Goal: Information Seeking & Learning: Understand process/instructions

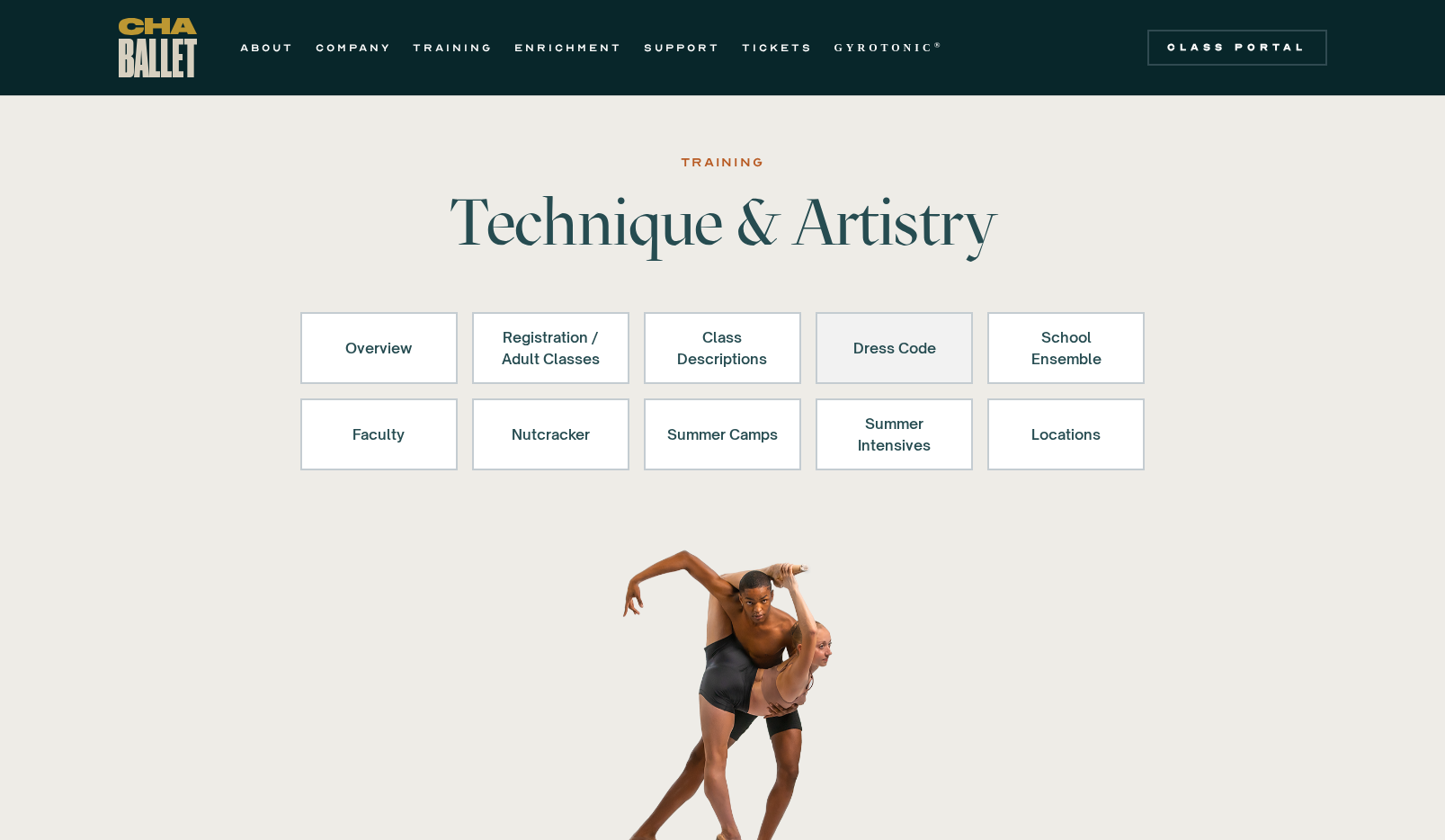
click at [969, 361] on link "Dress Code" at bounding box center [894, 348] width 157 height 72
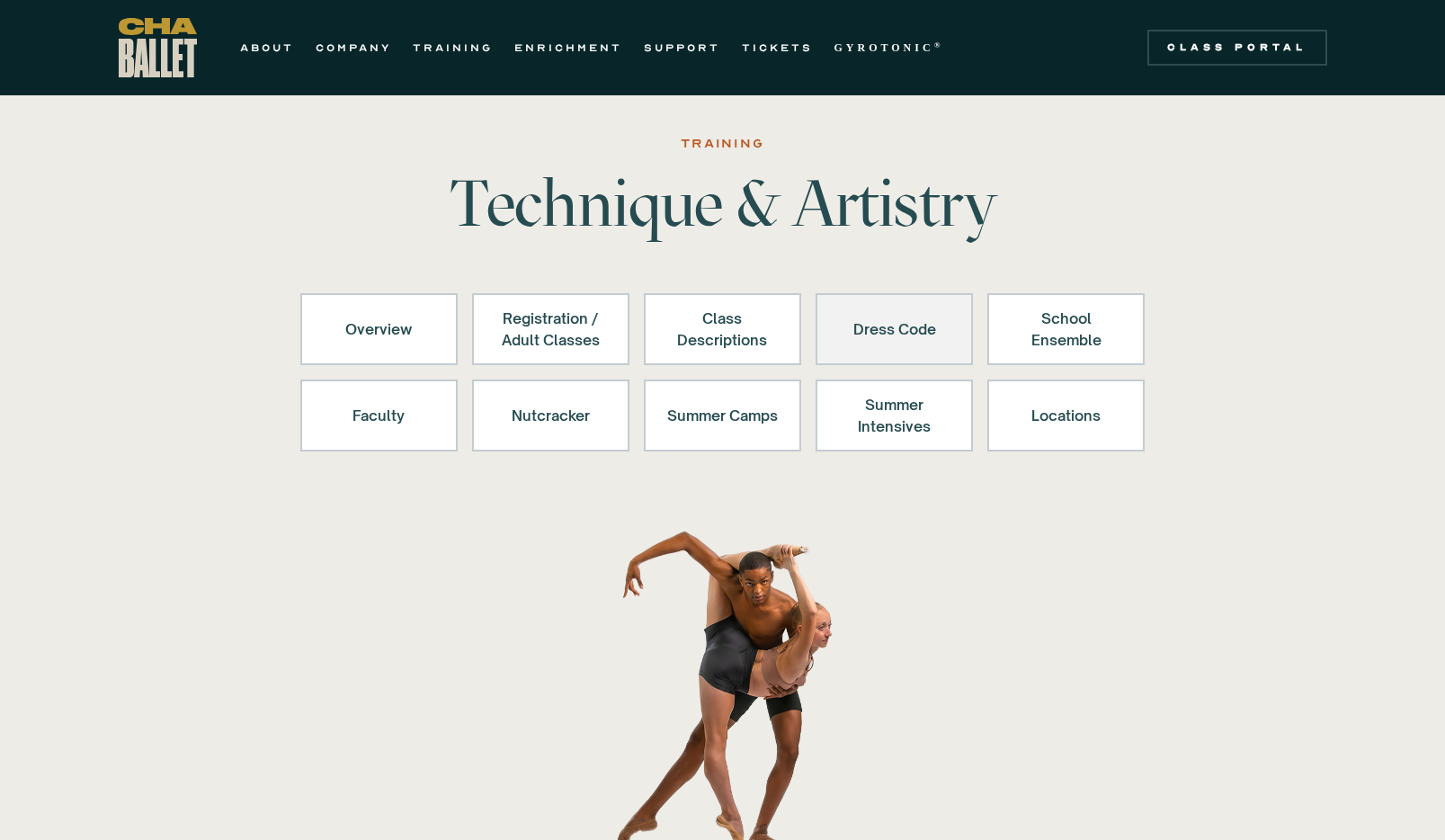
scroll to position [20, 0]
click at [911, 332] on div "Dress Code" at bounding box center [894, 328] width 111 height 43
click at [871, 341] on div "Dress Code" at bounding box center [894, 328] width 111 height 43
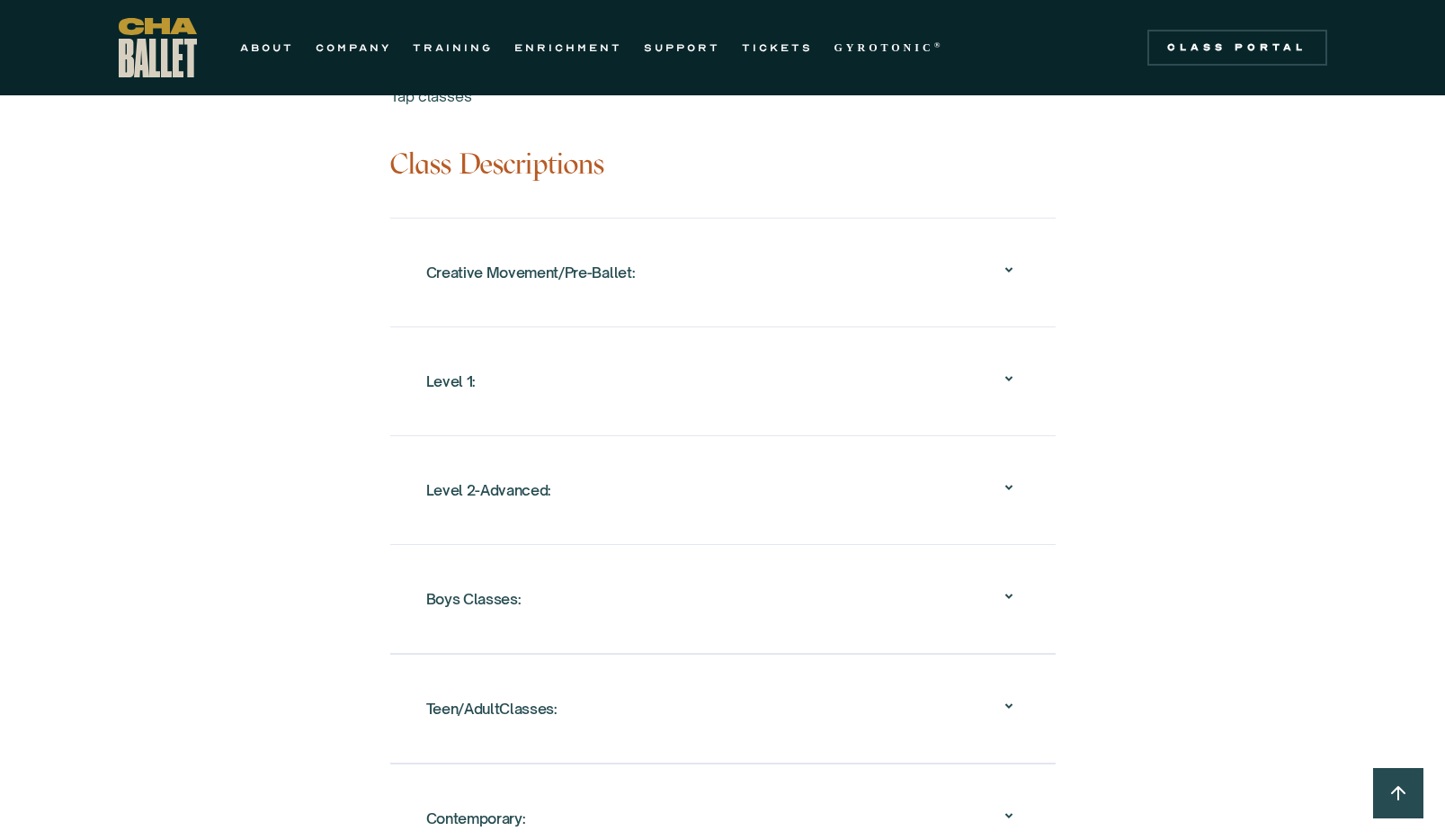
scroll to position [1729, 0]
click at [857, 242] on div "Creative Movement/Pre-Ballet:" at bounding box center [723, 270] width 594 height 58
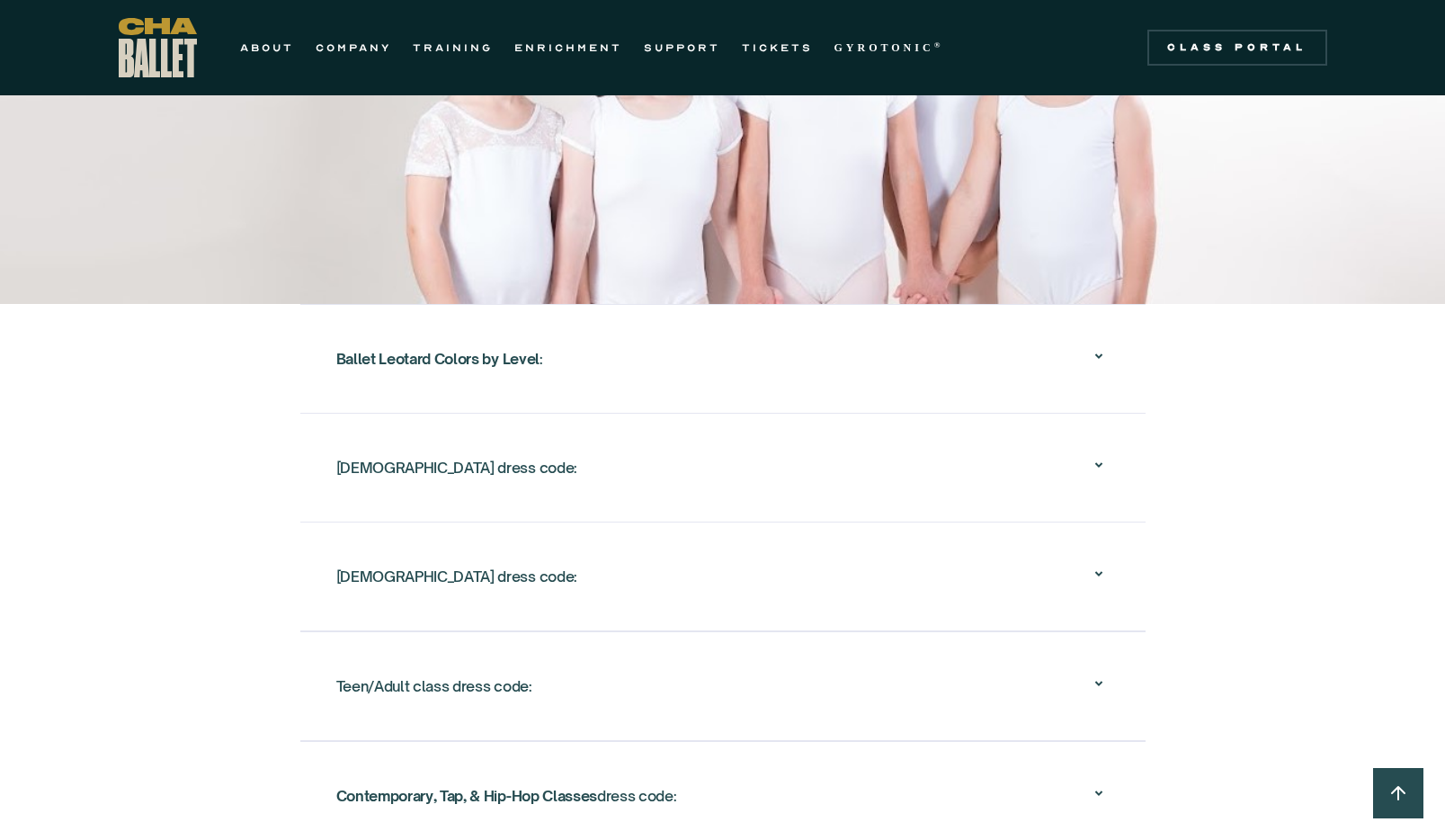
scroll to position [3189, 0]
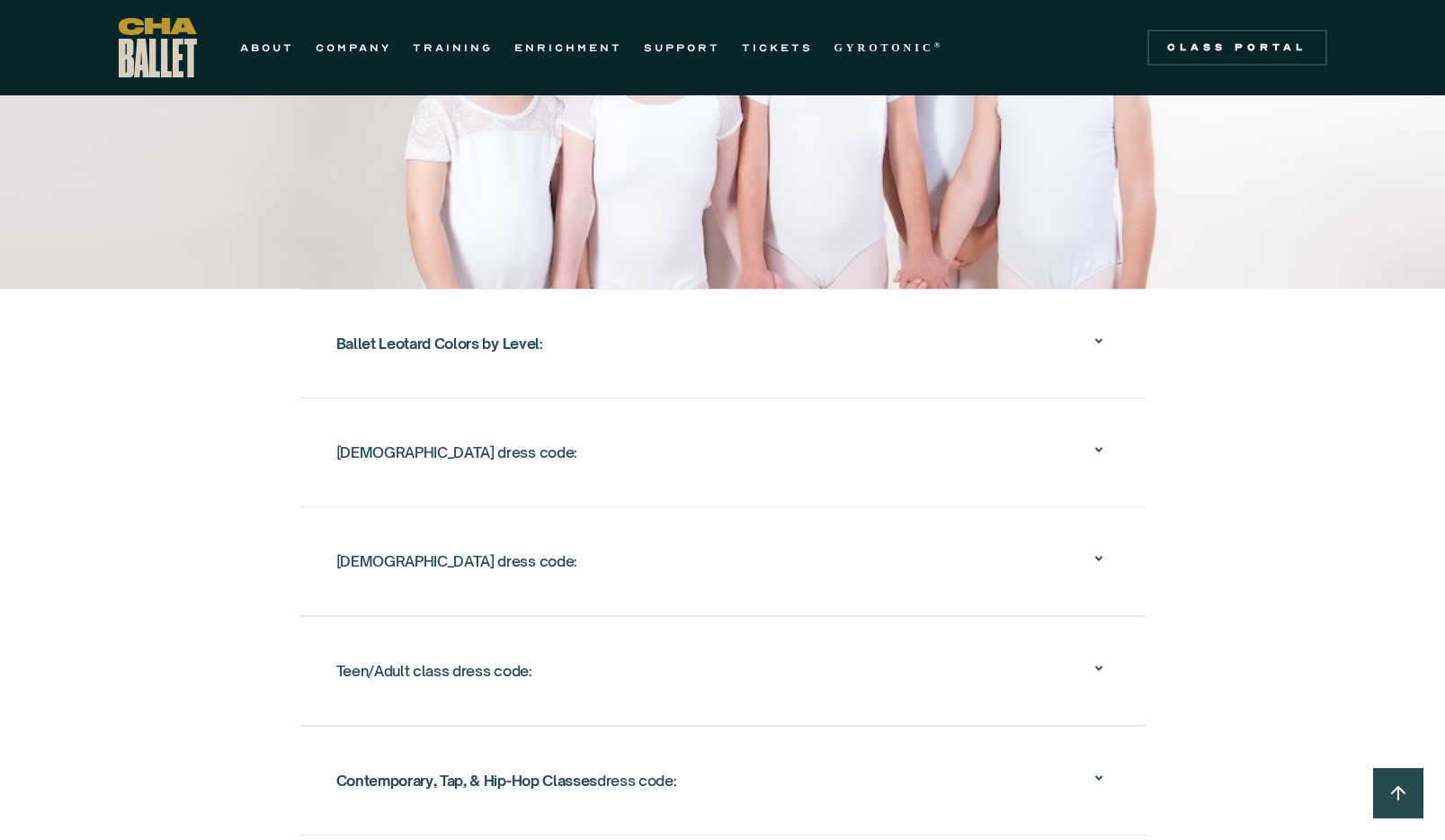
click at [794, 453] on div "[DEMOGRAPHIC_DATA] dress code:" at bounding box center [723, 452] width 773 height 58
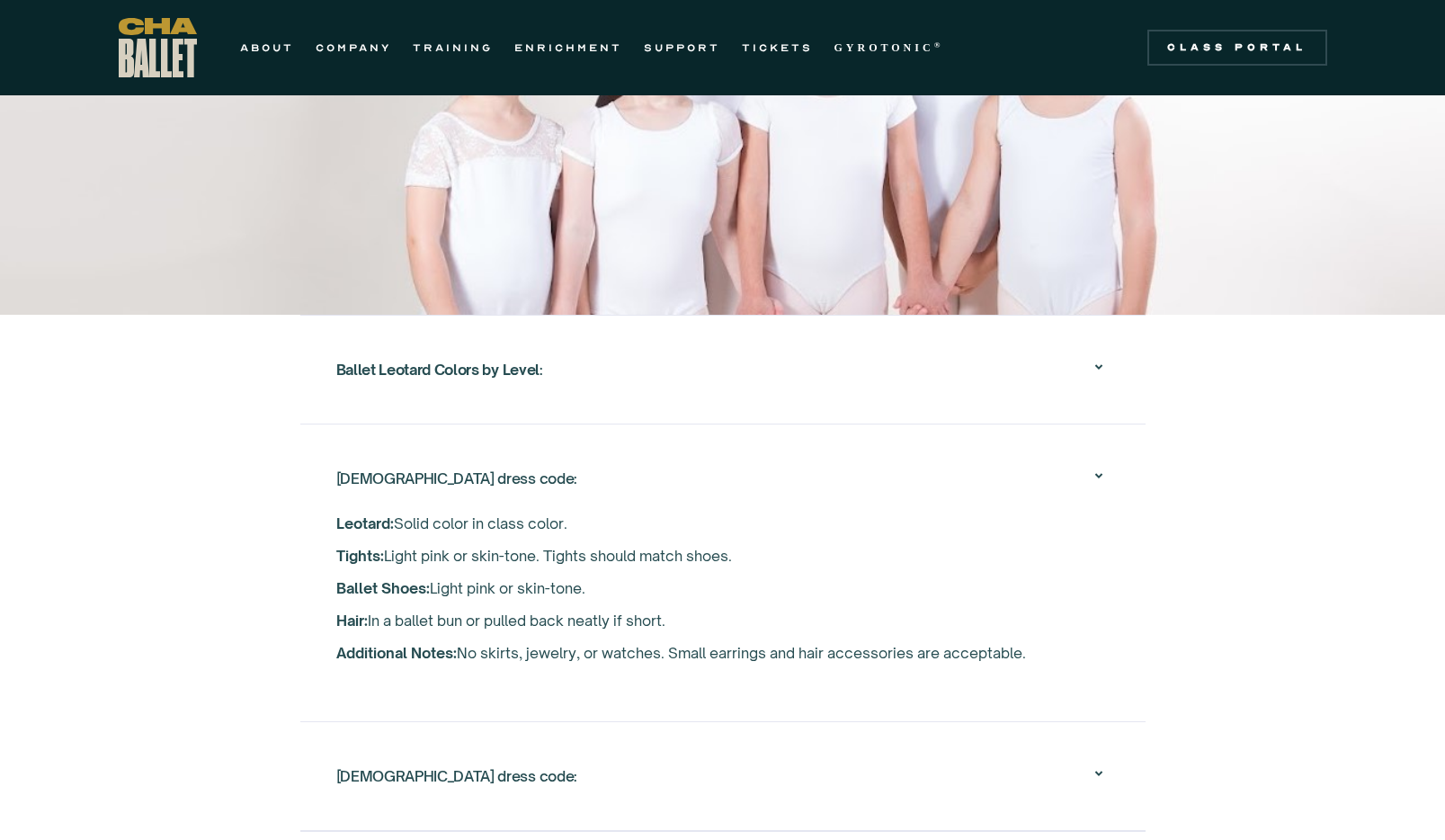
scroll to position [2846, 0]
click at [771, 351] on div "Ballet Leotard Colors by Level :" at bounding box center [723, 368] width 773 height 58
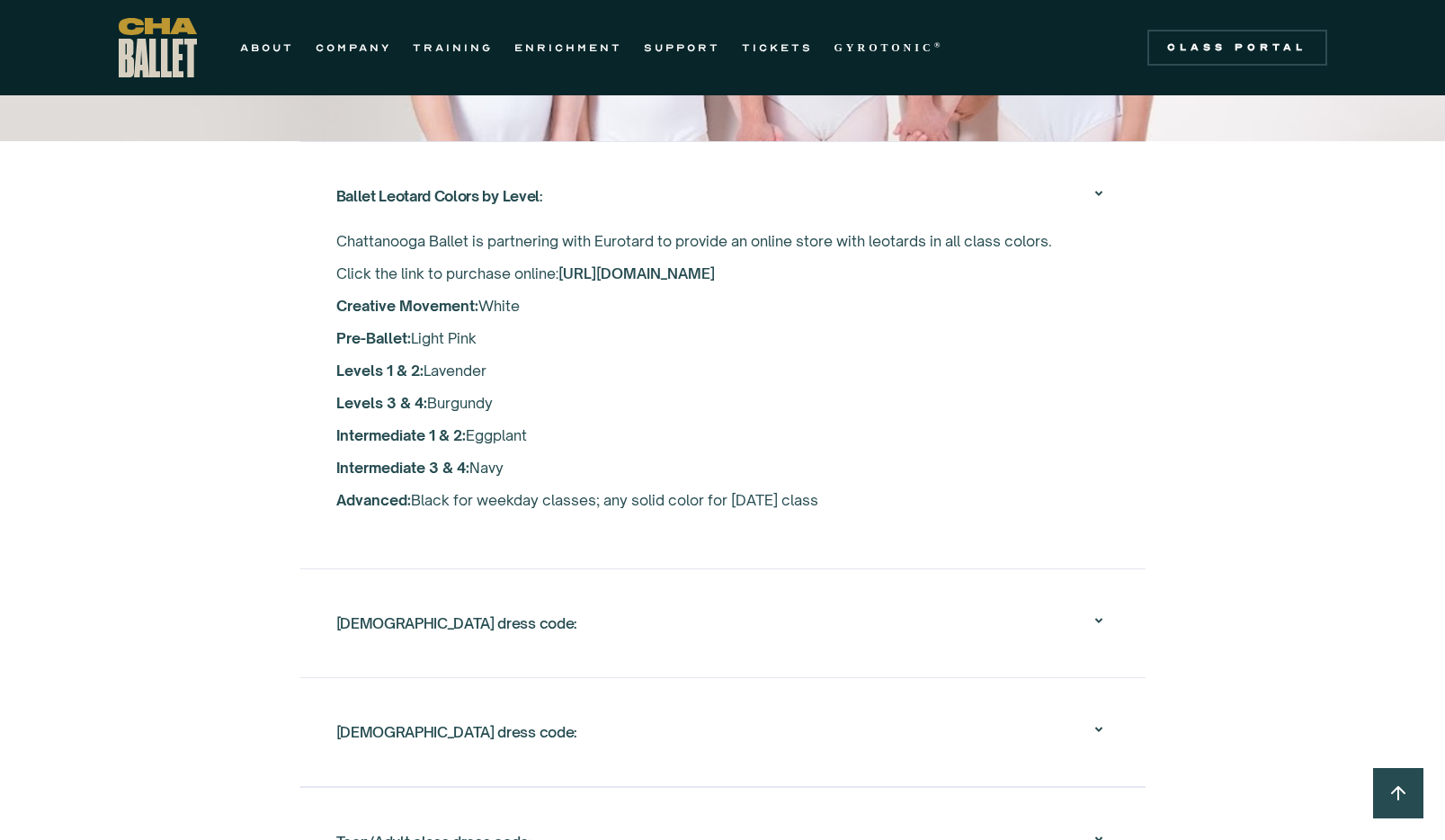
scroll to position [3014, 0]
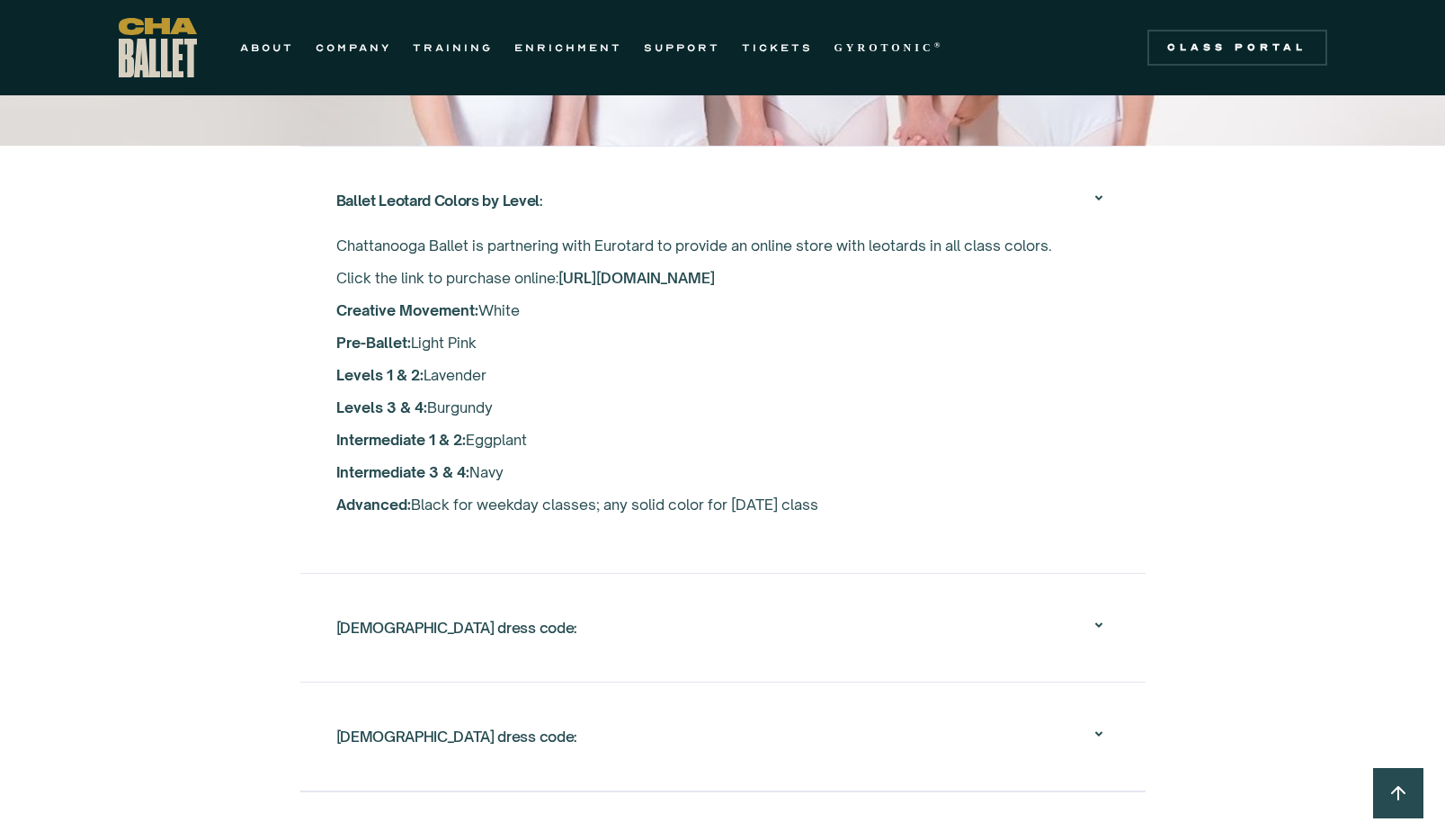
click at [719, 598] on div "[DEMOGRAPHIC_DATA] dress code:" at bounding box center [723, 627] width 773 height 58
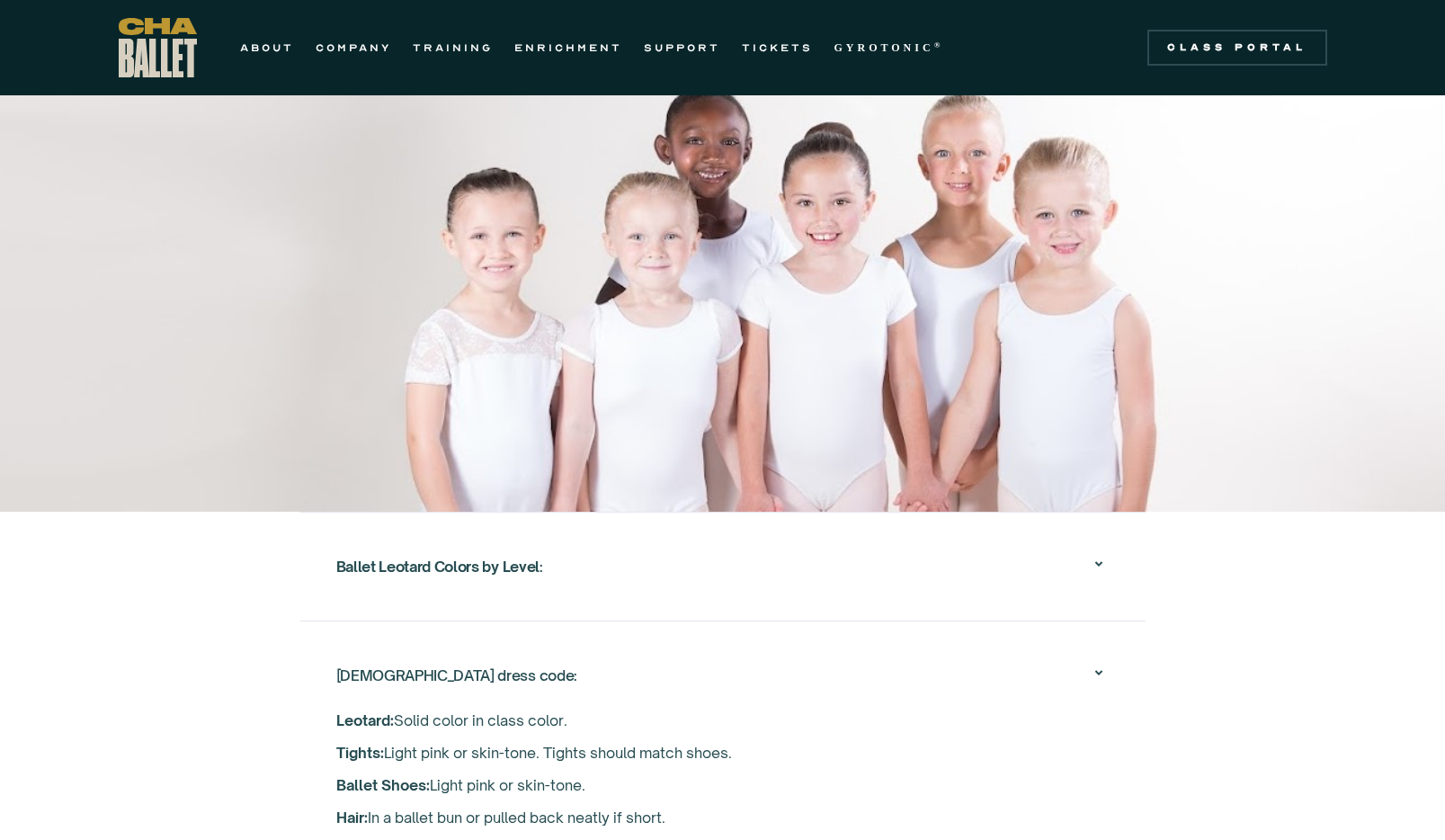
scroll to position [2644, 0]
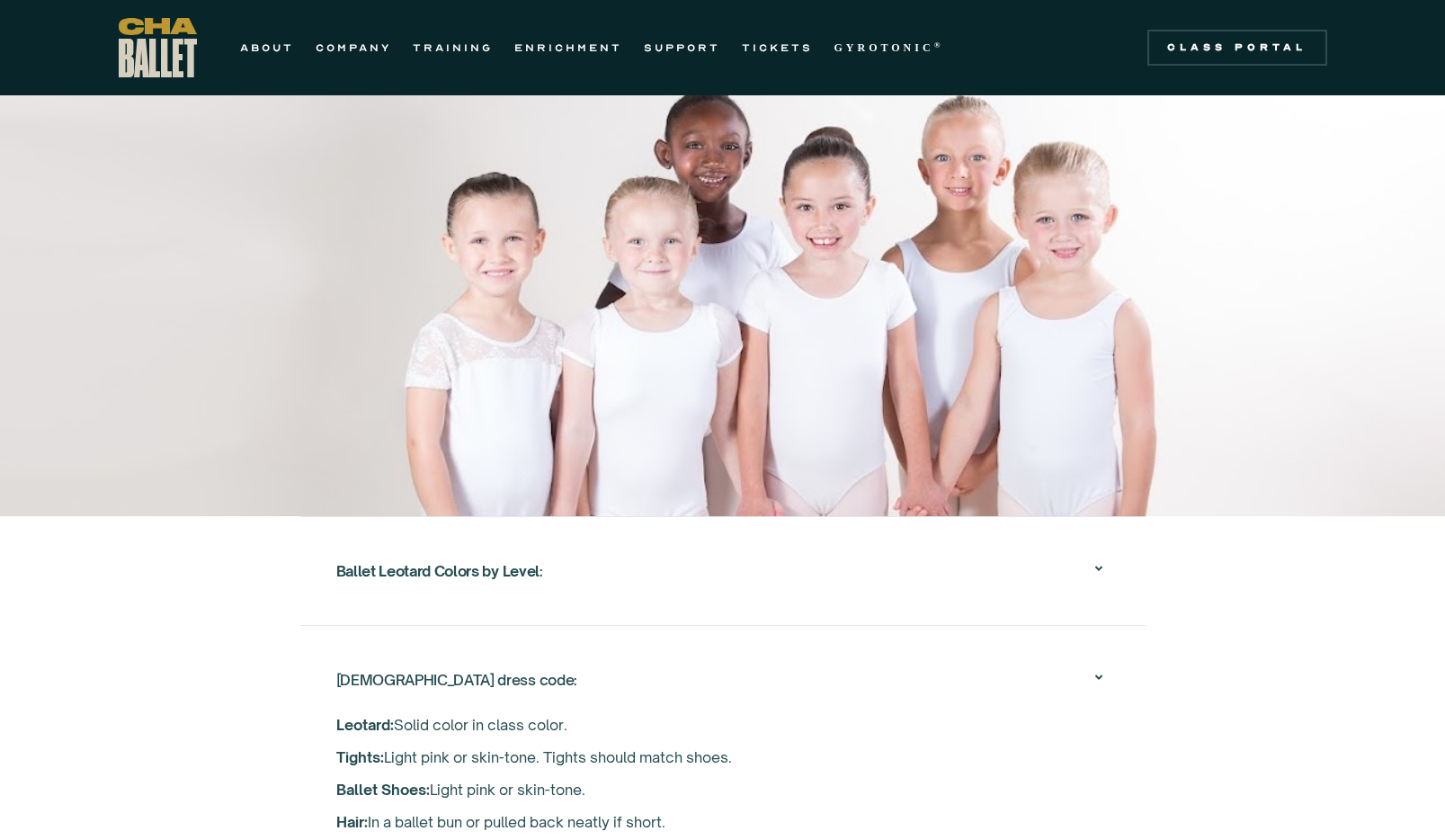
click at [706, 547] on div "Ballet Leotard Colors by Level :" at bounding box center [723, 571] width 773 height 58
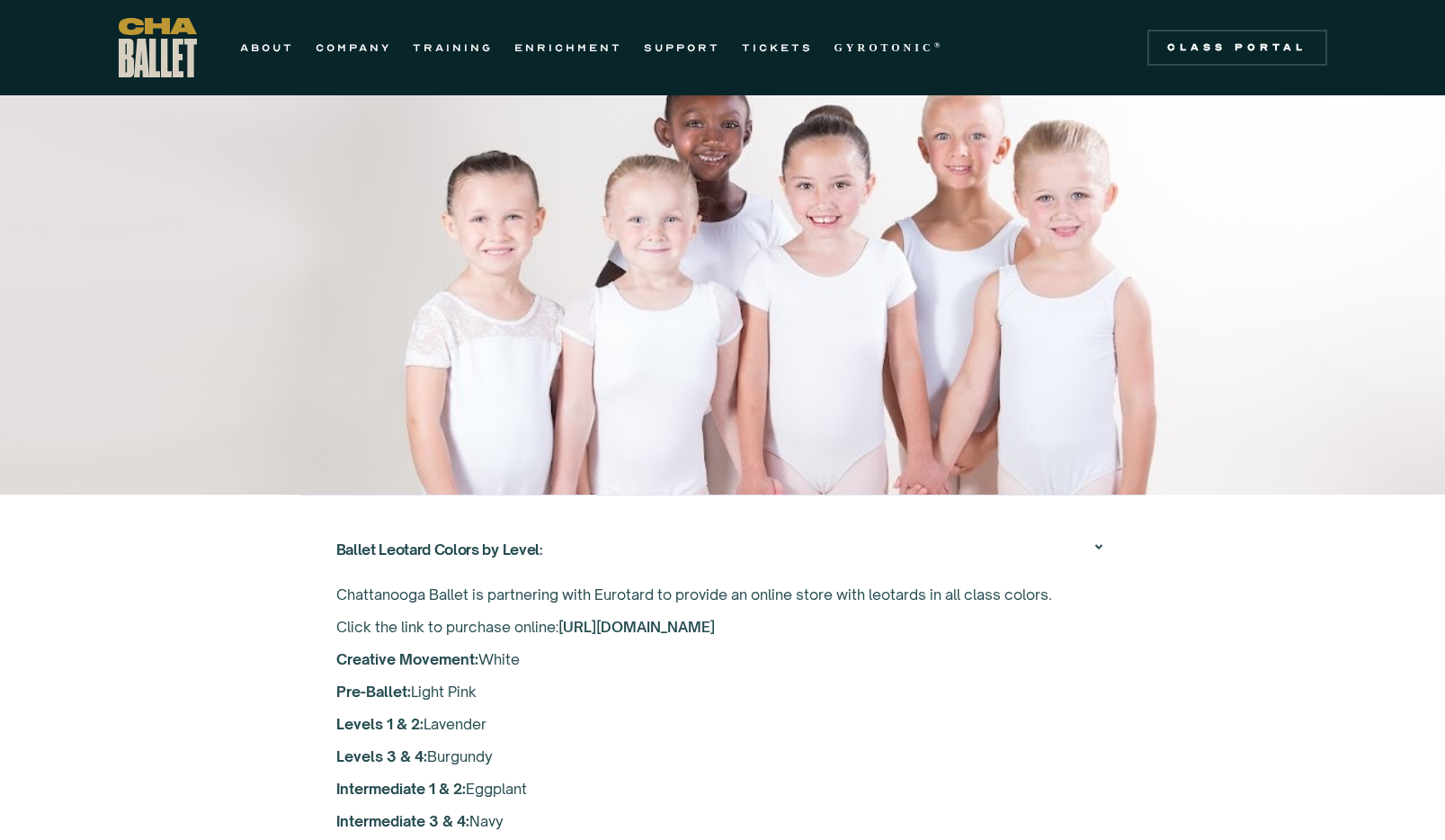
scroll to position [2676, 0]
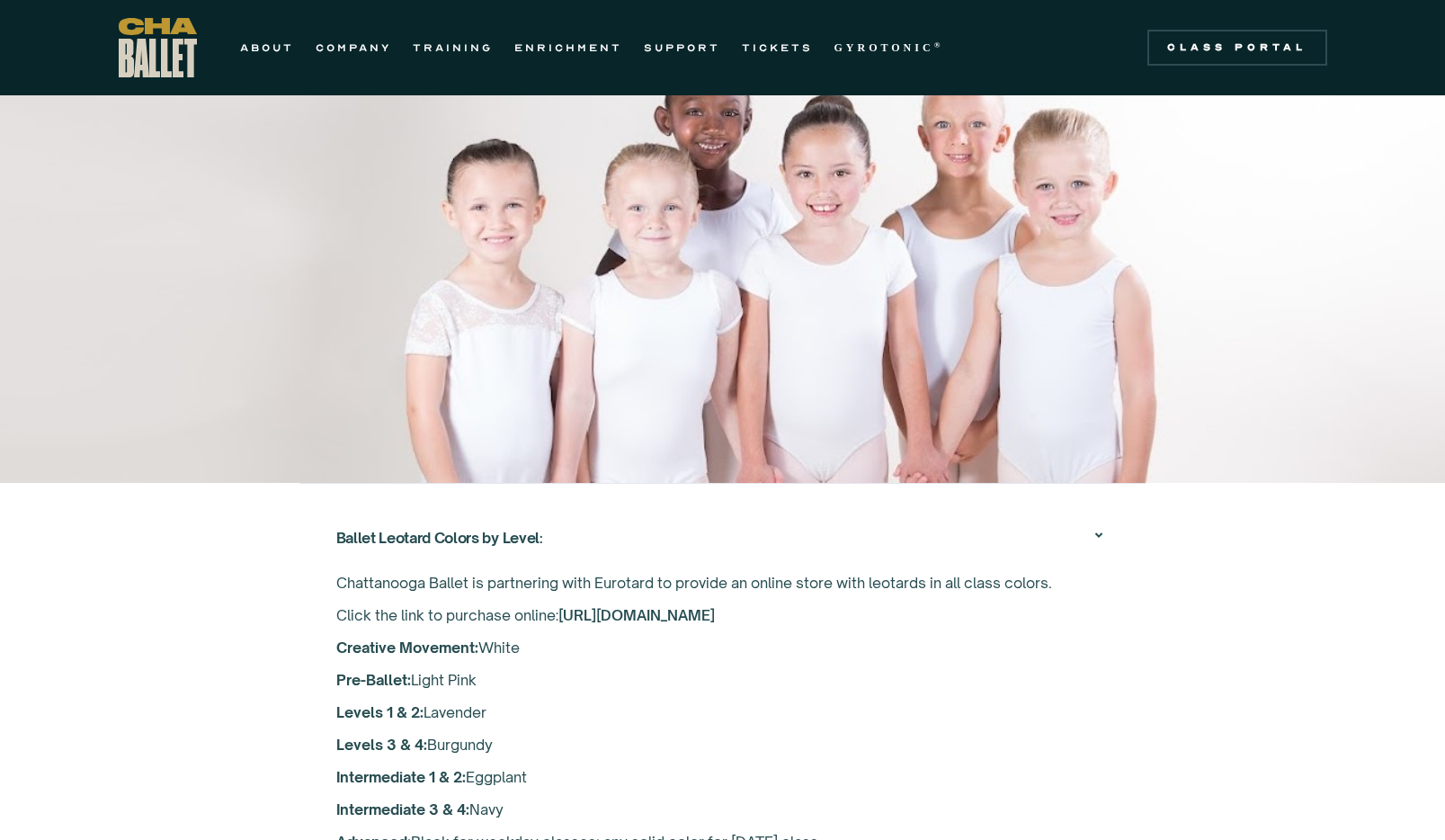
click at [708, 606] on link "[URL][DOMAIN_NAME]" at bounding box center [636, 615] width 156 height 18
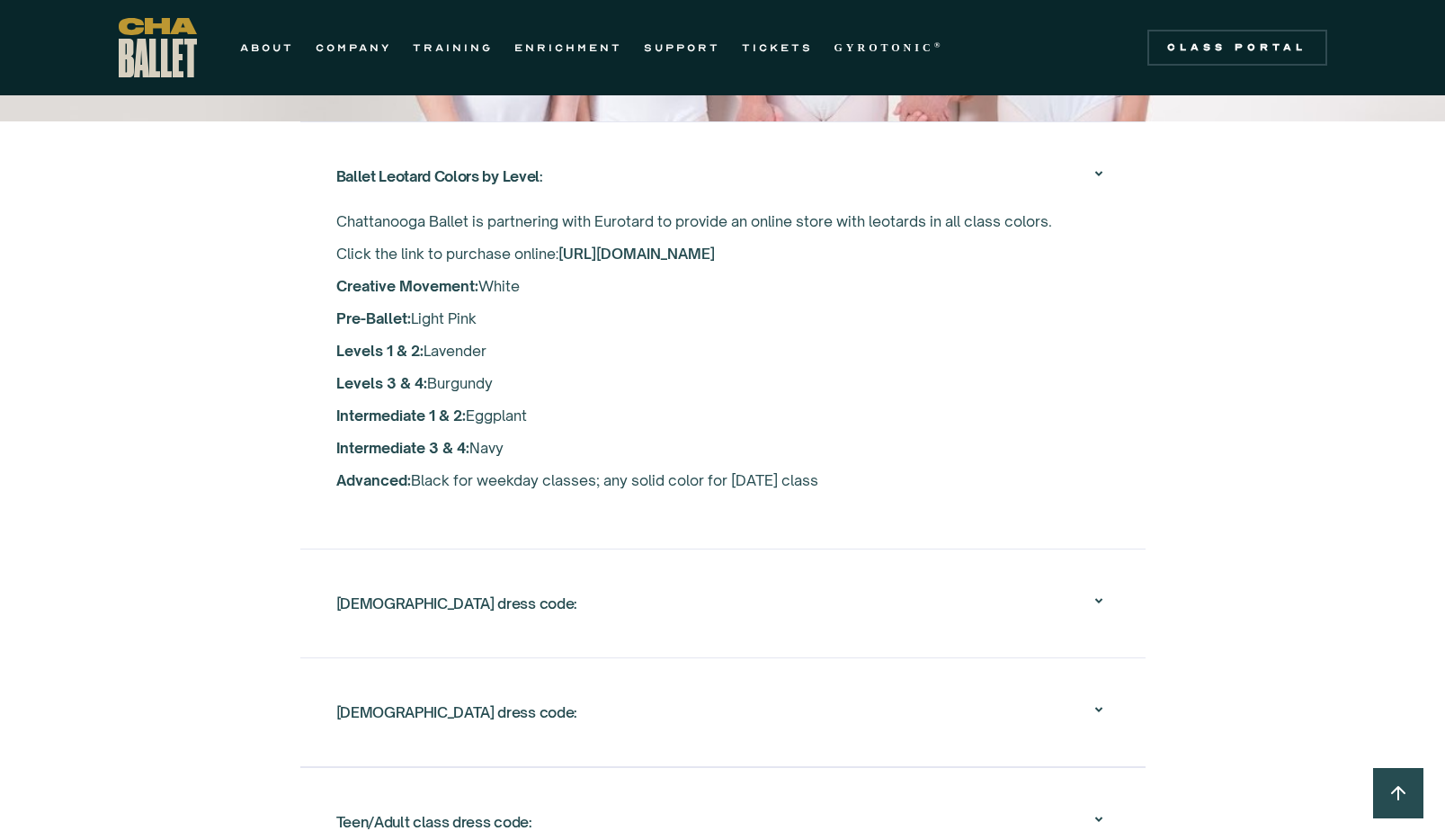
scroll to position [3053, 0]
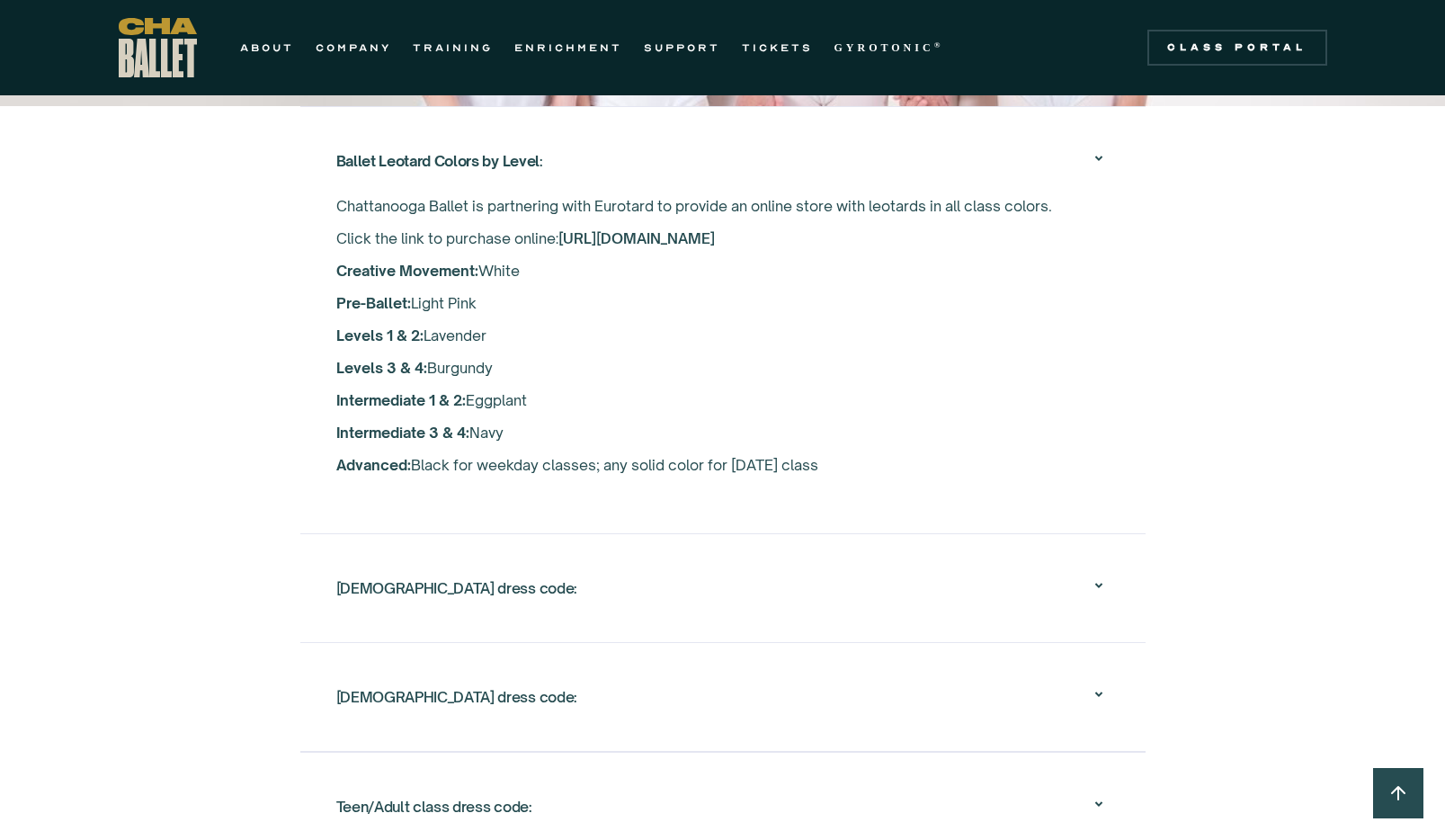
click at [518, 565] on div "[DEMOGRAPHIC_DATA] dress code:" at bounding box center [723, 587] width 773 height 58
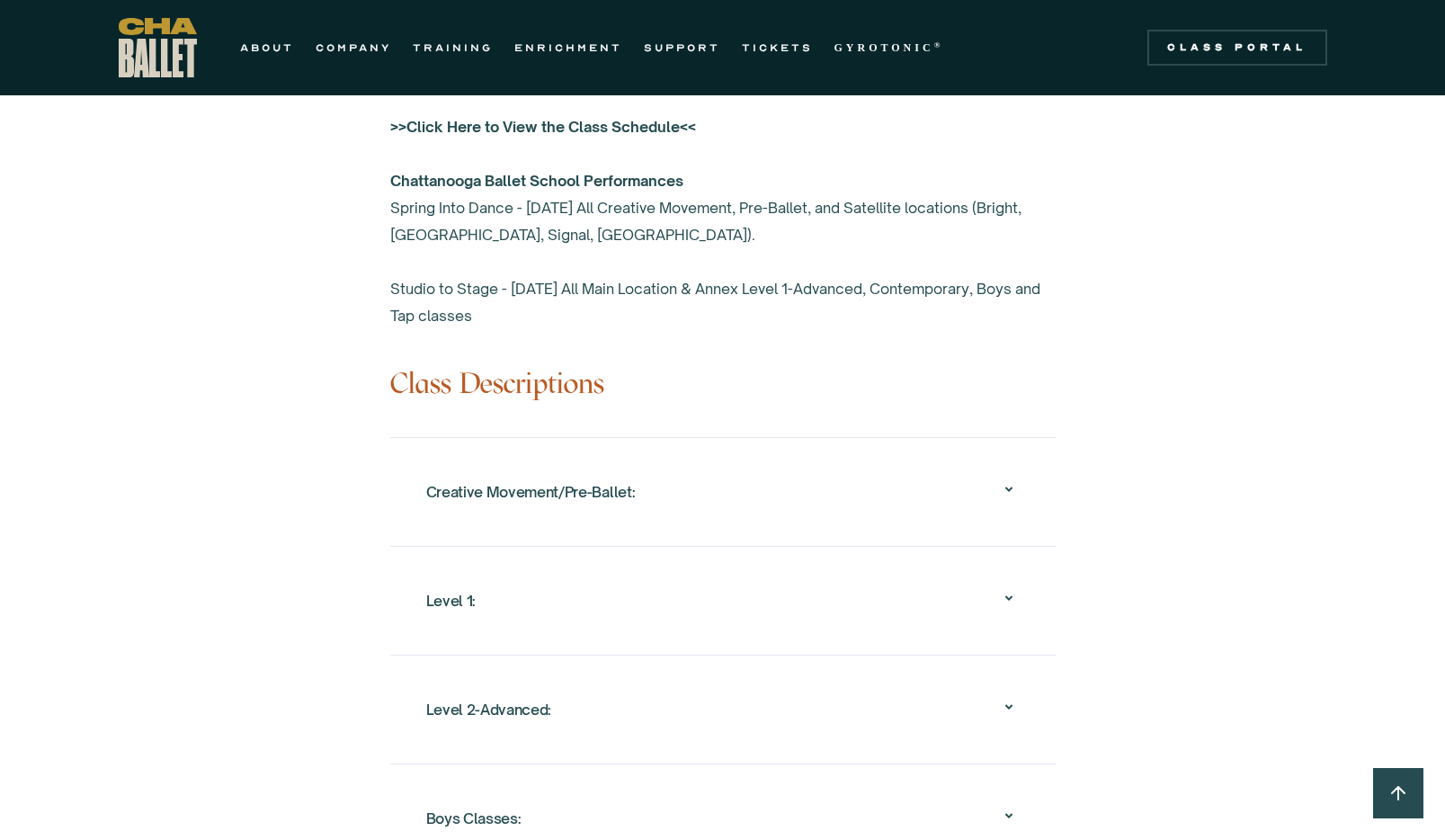
scroll to position [1513, 0]
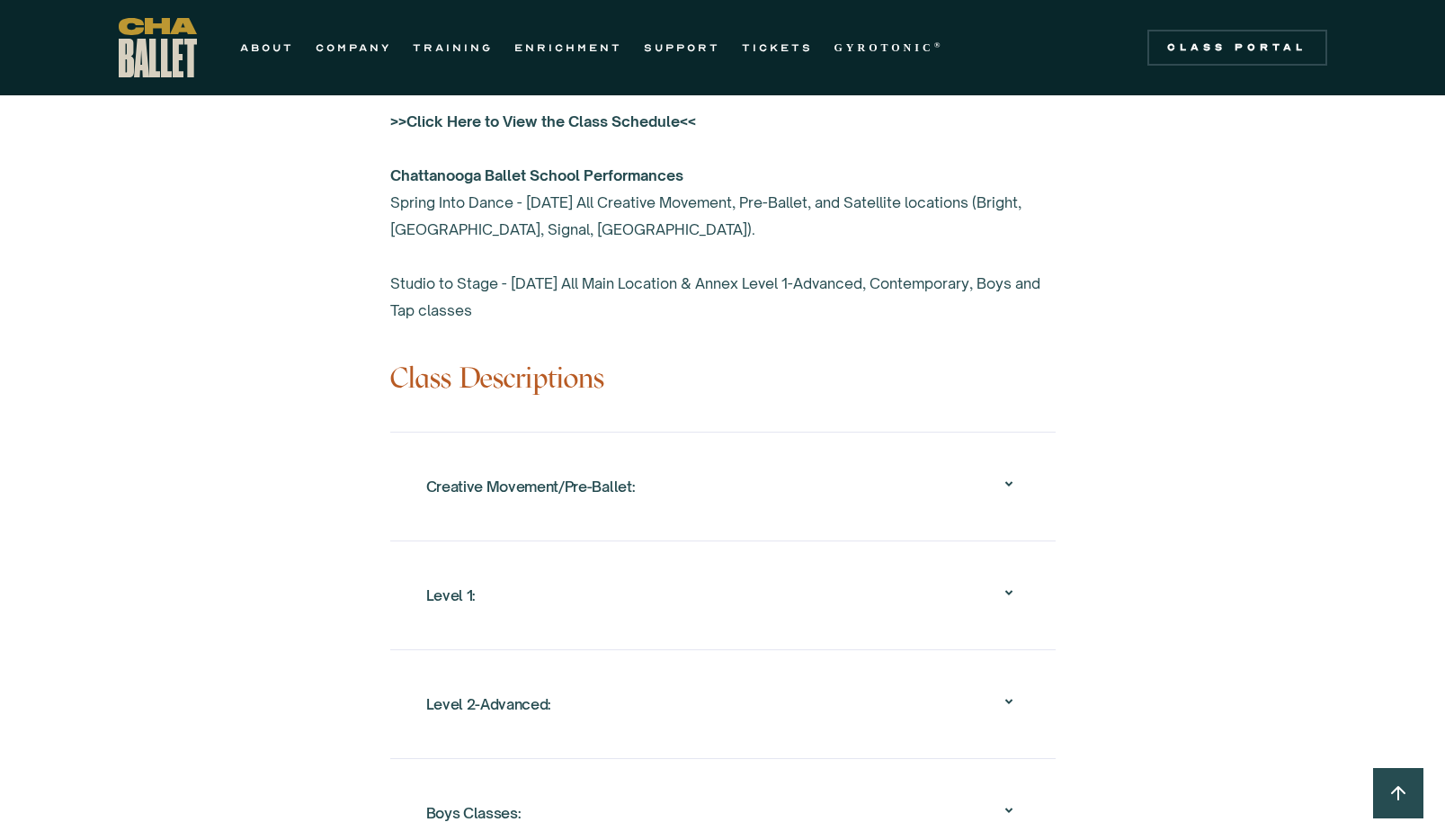
click at [657, 468] on div "Creative Movement/Pre-Ballet:" at bounding box center [723, 486] width 594 height 58
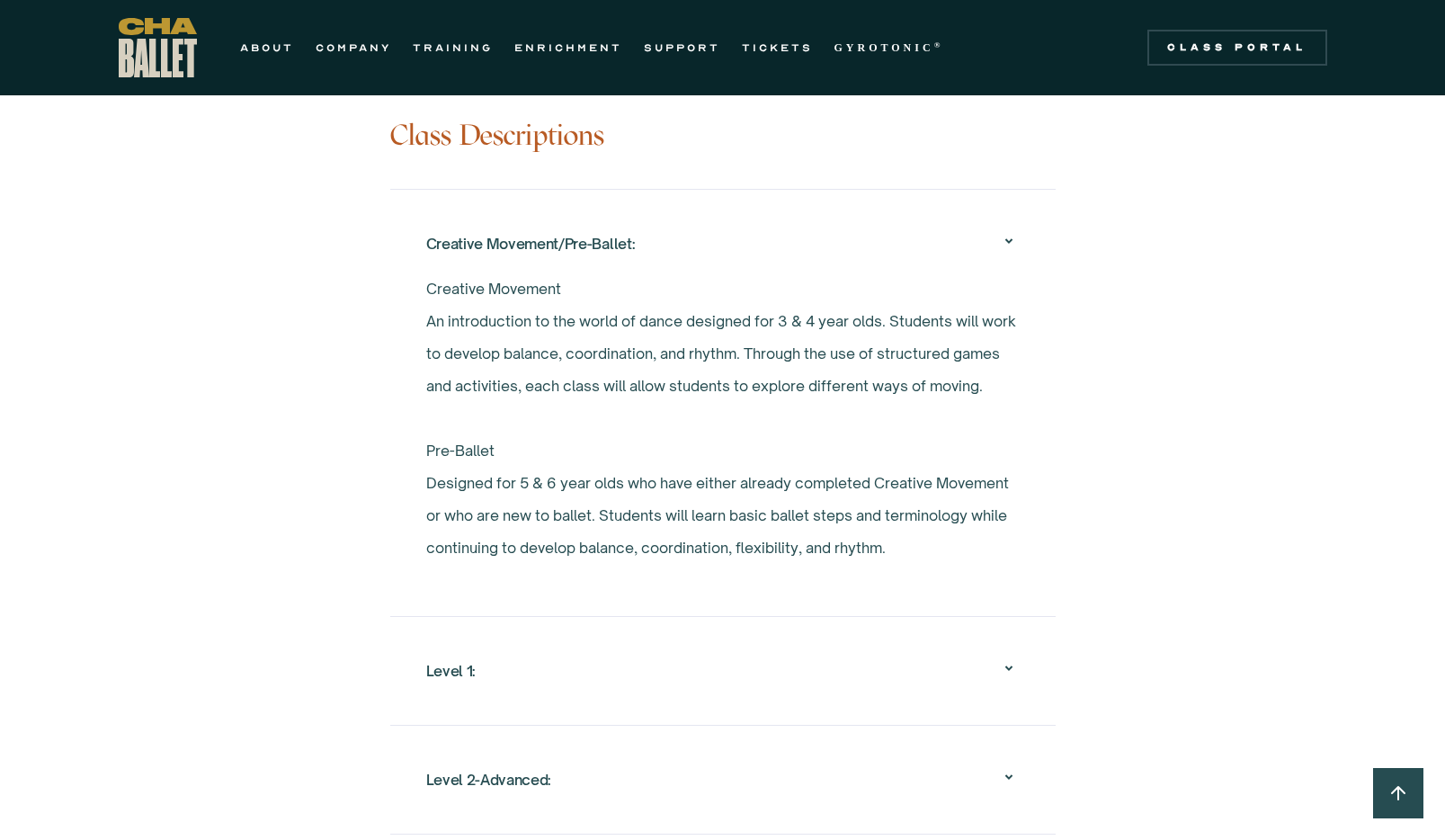
scroll to position [1753, 0]
